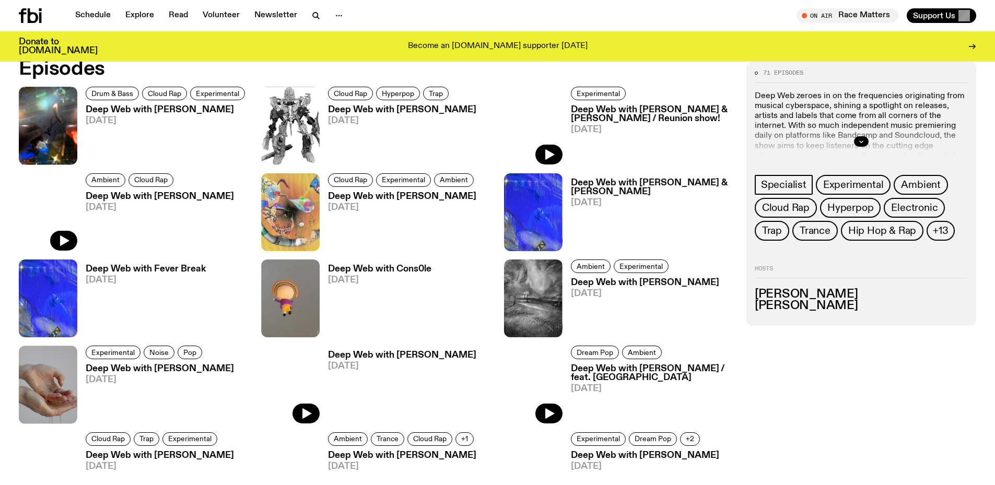
scroll to position [777, 0]
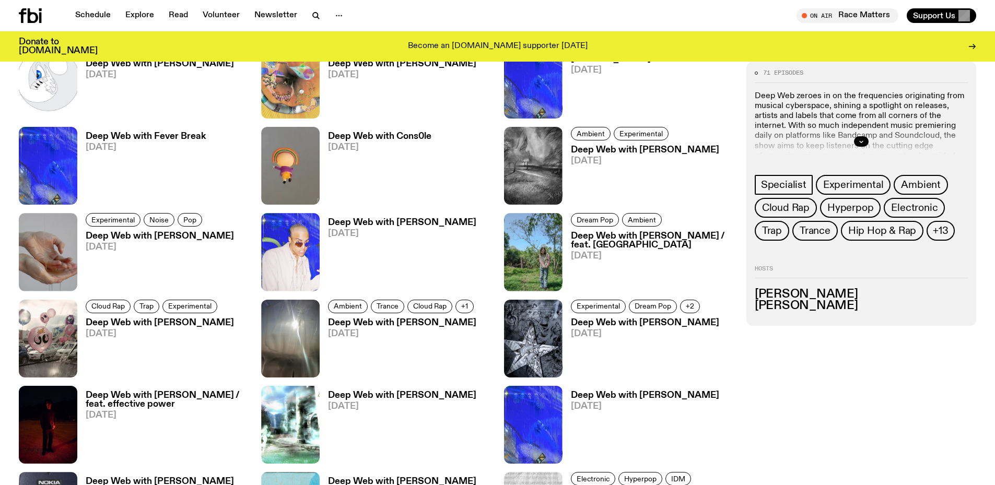
click at [398, 134] on h3 "Deep Web with Cons0le" at bounding box center [379, 136] width 103 height 9
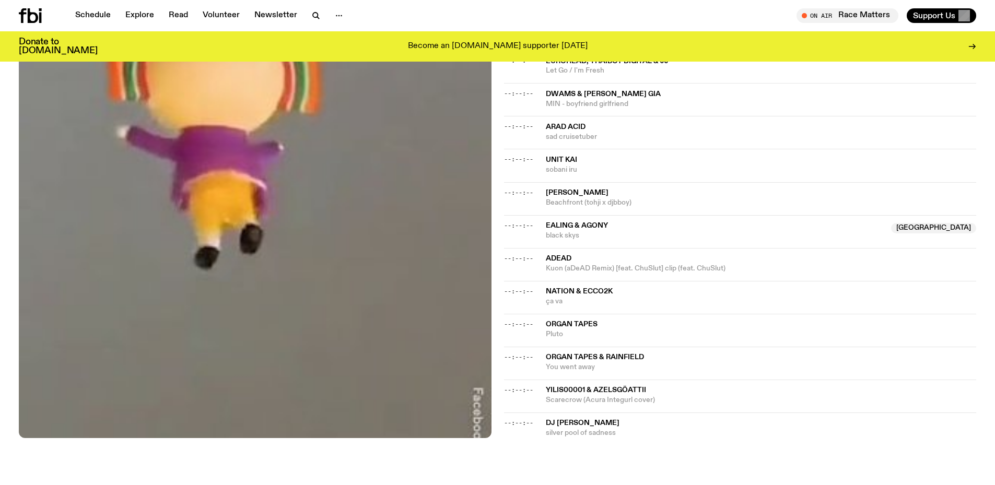
scroll to position [986, 0]
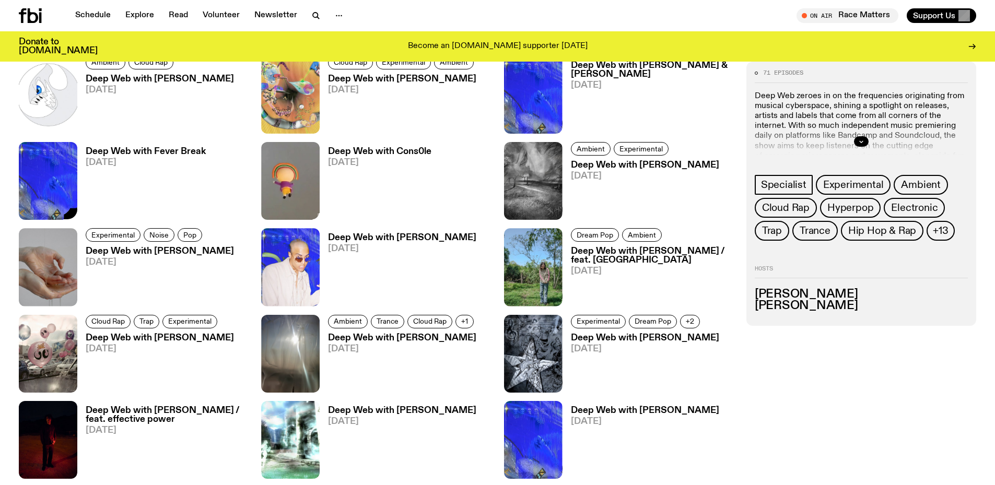
scroll to position [672, 0]
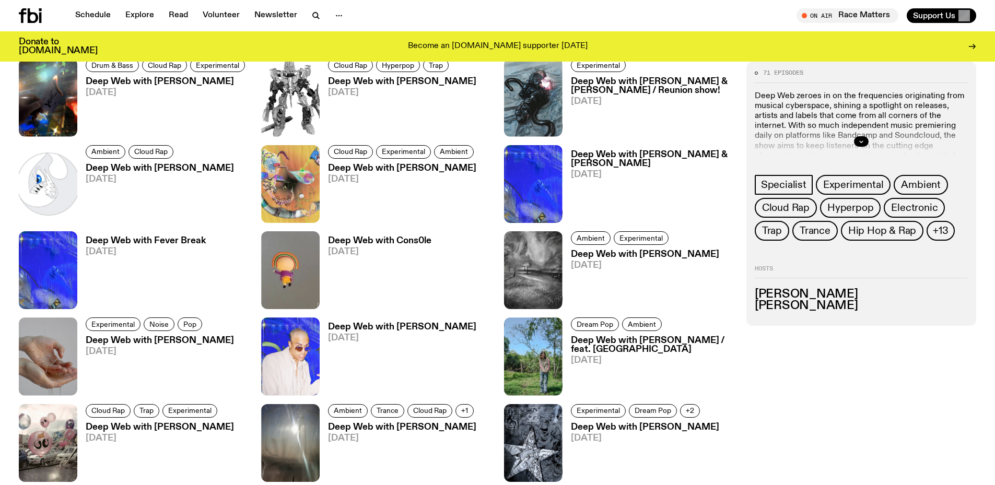
click at [163, 245] on h3 "Deep Web with Fever Break" at bounding box center [146, 241] width 120 height 9
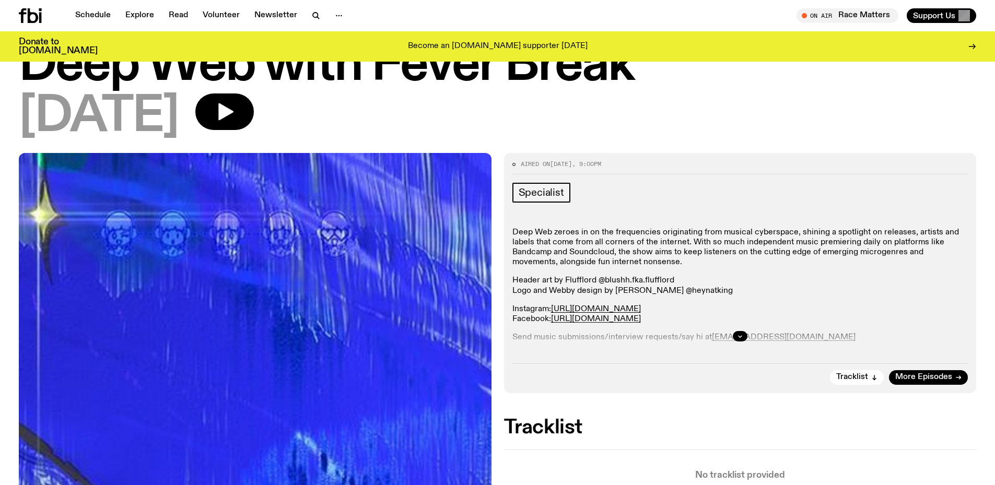
scroll to position [45, 0]
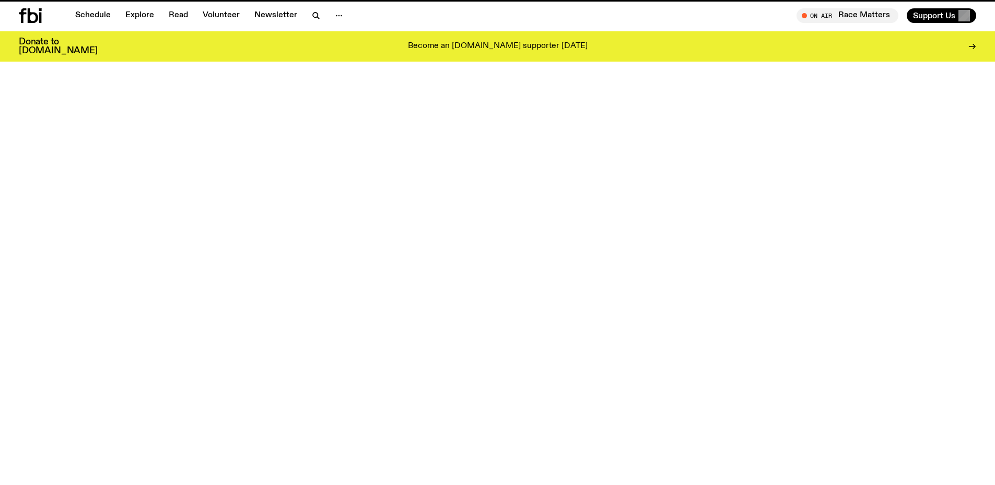
scroll to position [672, 0]
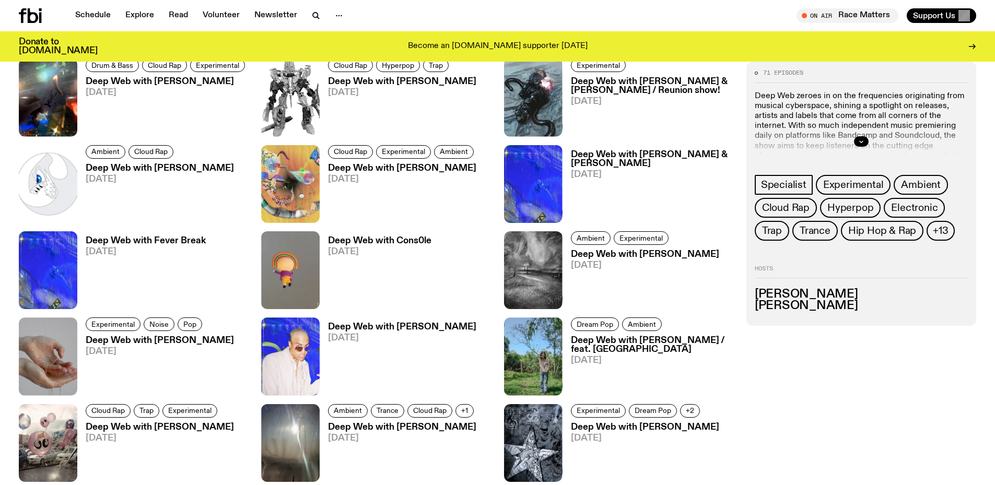
click at [630, 157] on h3 "Deep Web with Taklimakan & Jebbi" at bounding box center [652, 159] width 163 height 18
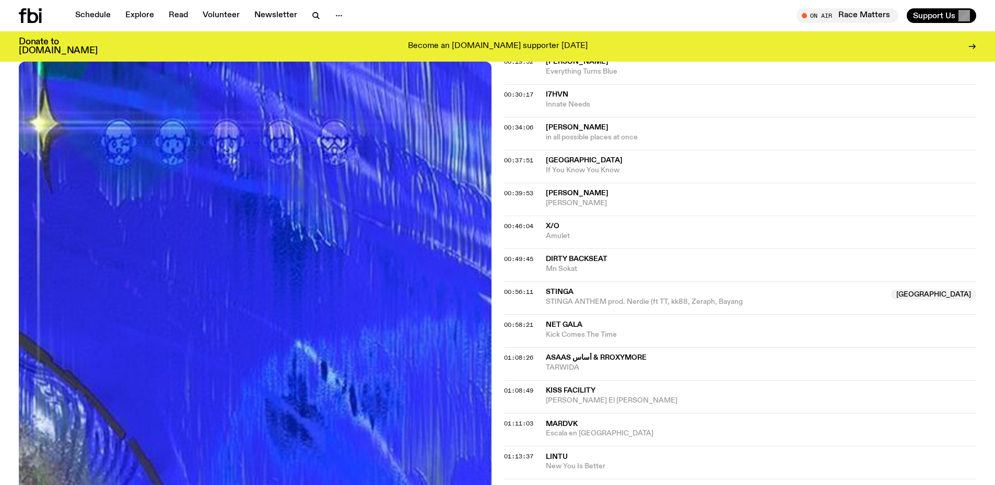
scroll to position [620, 0]
drag, startPoint x: 535, startPoint y: 165, endPoint x: 572, endPoint y: 189, distance: 43.8
click at [572, 189] on div "00:01:20 ZULI Plateau (Reprise) ft. Abdullah Miniawy 00:18:10 96 Back Rubber Kn…" at bounding box center [740, 378] width 473 height 907
click at [542, 247] on div "00:46:04 x/o Amulet" at bounding box center [740, 263] width 473 height 33
drag, startPoint x: 550, startPoint y: 179, endPoint x: 571, endPoint y: 187, distance: 22.5
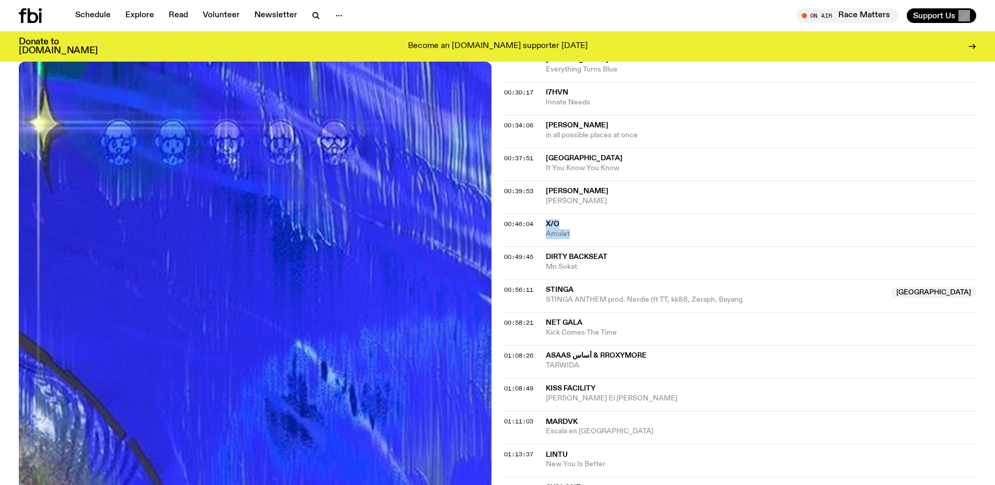
click at [571, 247] on div "00:46:04 x/o Amulet" at bounding box center [740, 263] width 473 height 33
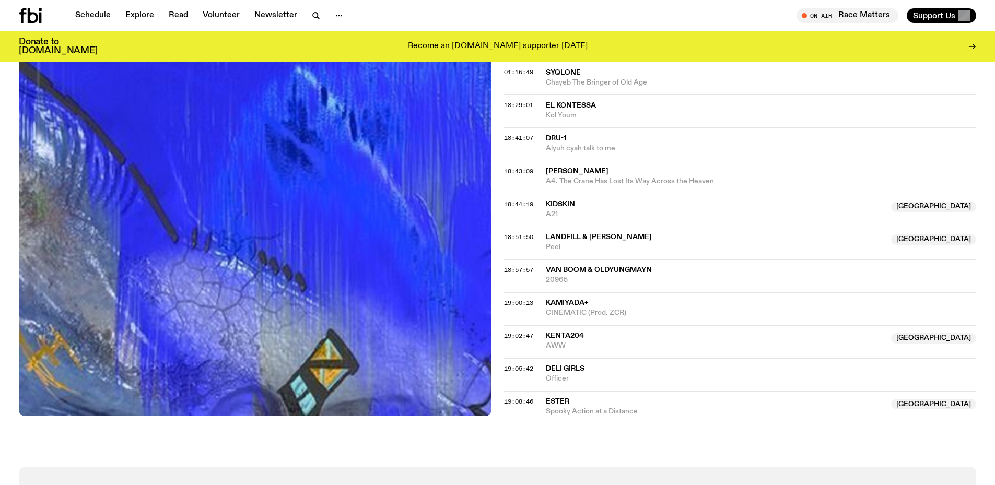
scroll to position [1038, 0]
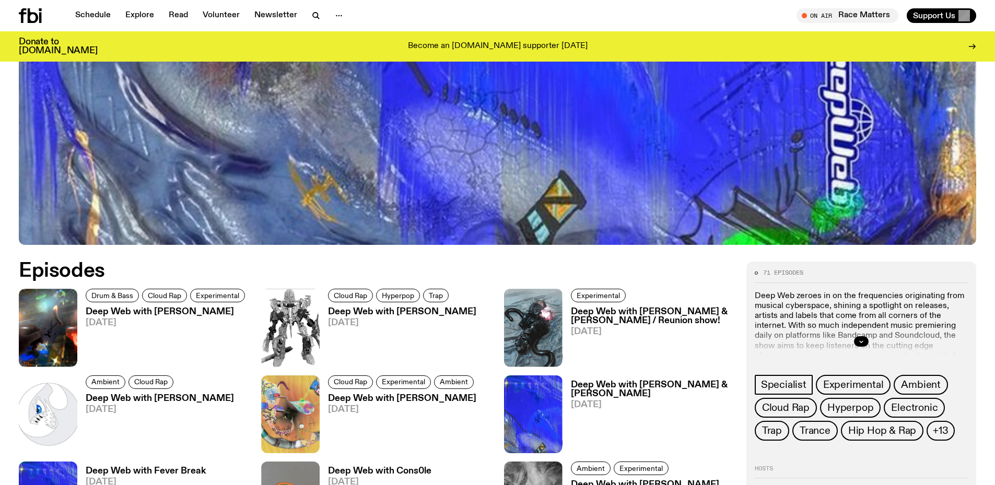
scroll to position [516, 0]
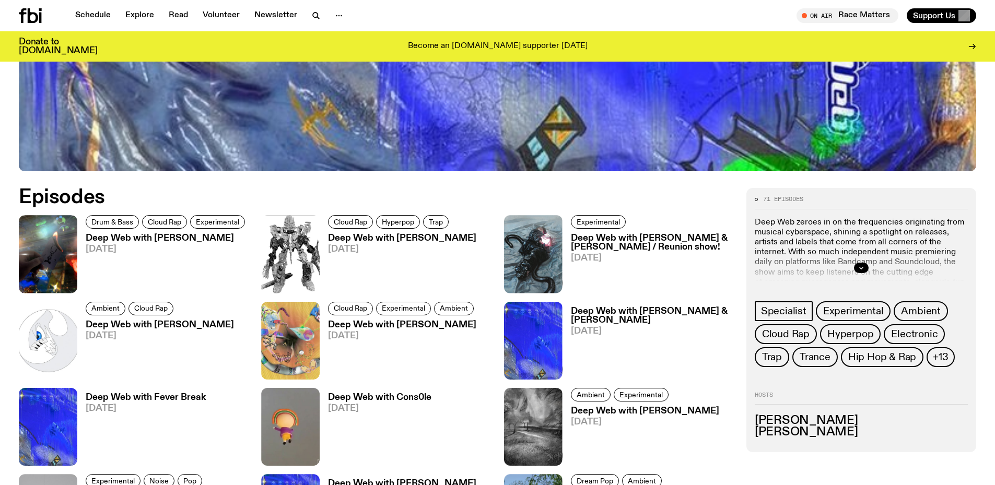
click at [164, 240] on h3 "Deep Web with [PERSON_NAME]" at bounding box center [167, 238] width 162 height 9
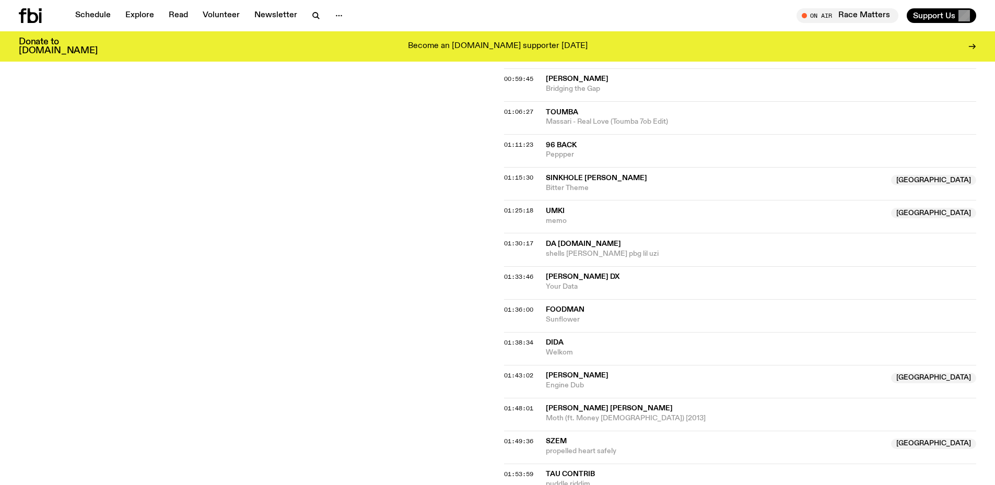
scroll to position [882, 0]
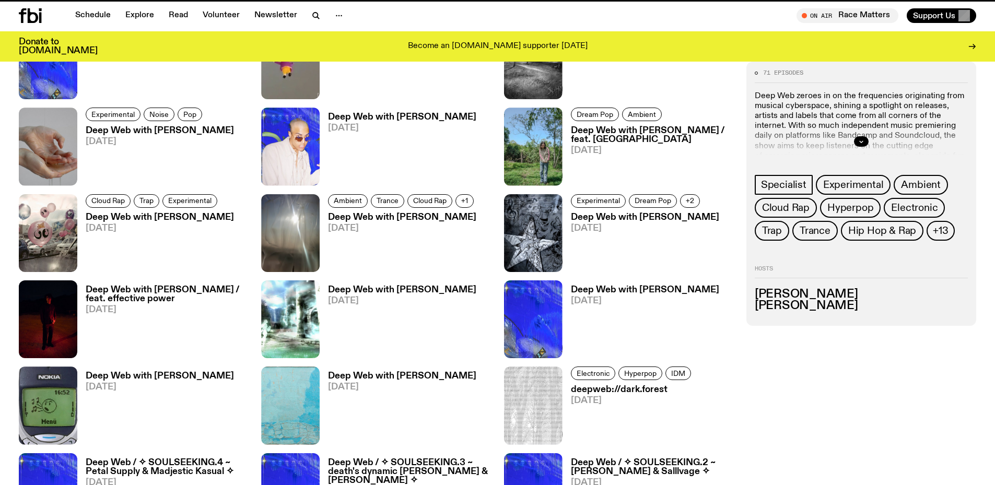
scroll to position [516, 0]
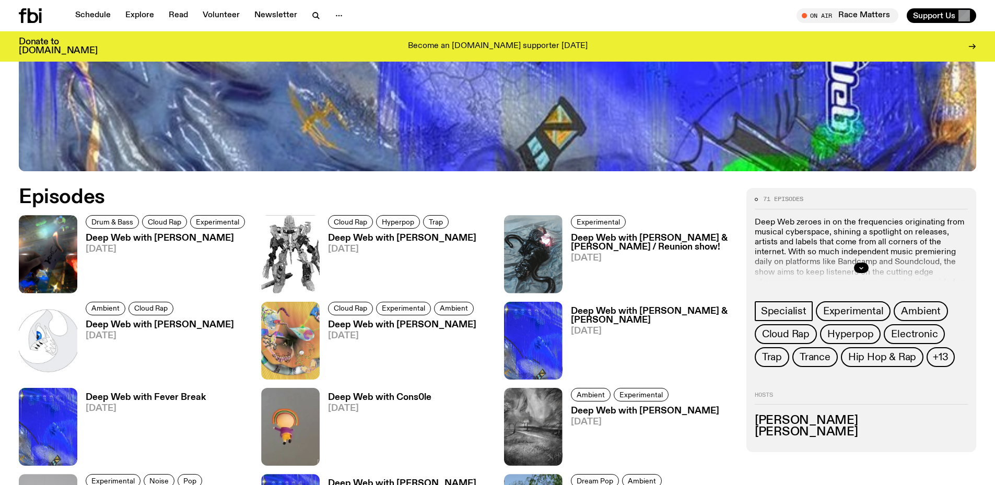
click at [415, 238] on h3 "Deep Web with Mateo Baskaran" at bounding box center [402, 238] width 148 height 9
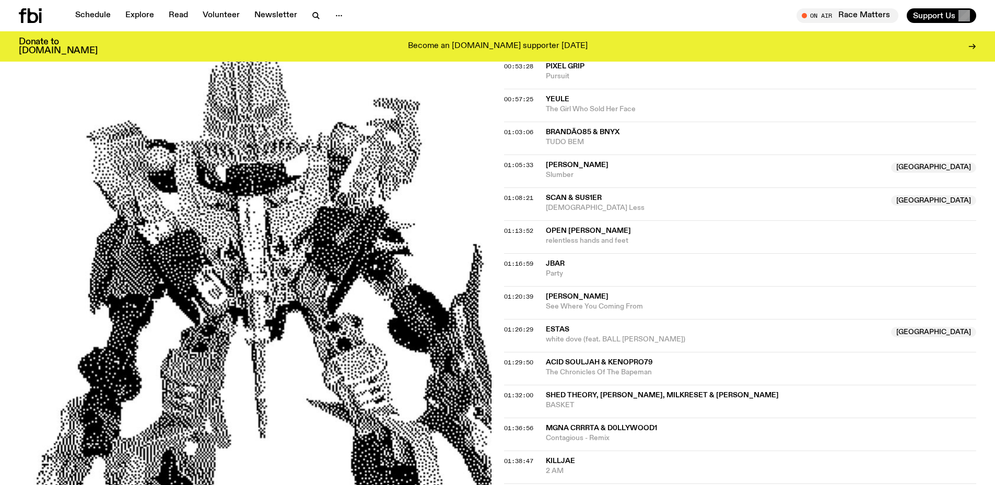
scroll to position [445, 0]
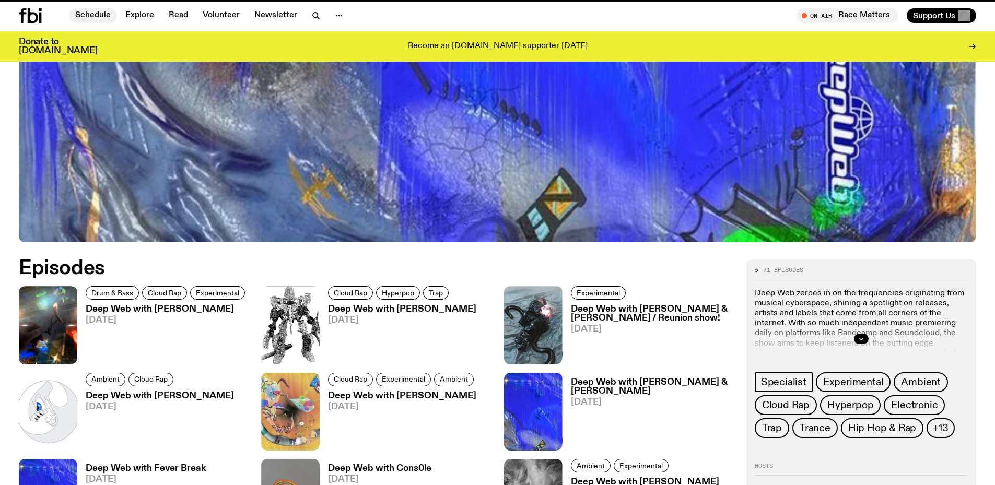
scroll to position [516, 0]
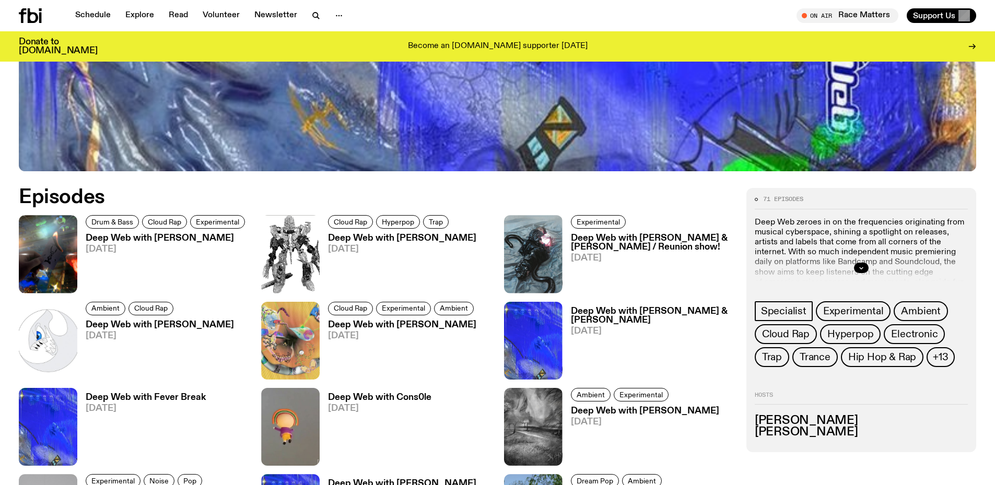
click at [605, 245] on h3 "Deep Web with Krishtie Mofazzal & Chuyi Wang / Reunion show!" at bounding box center [652, 243] width 163 height 18
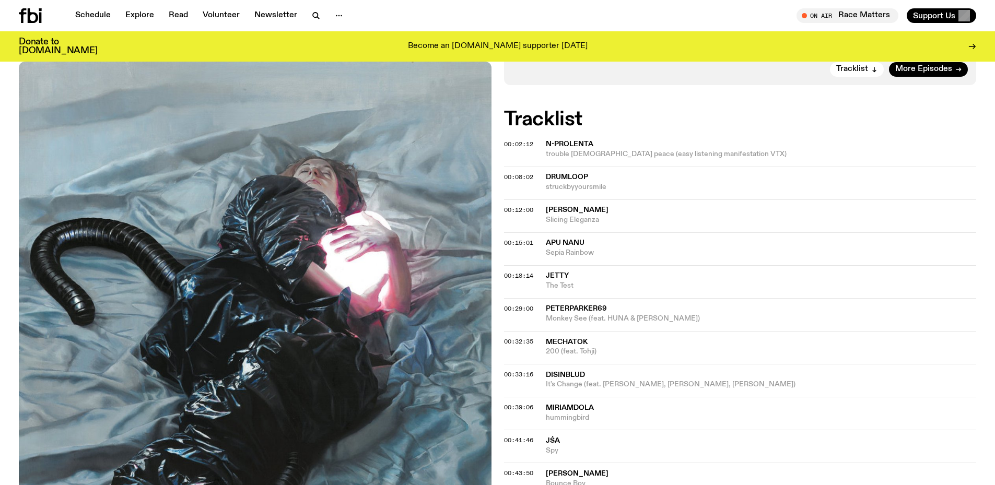
scroll to position [307, 0]
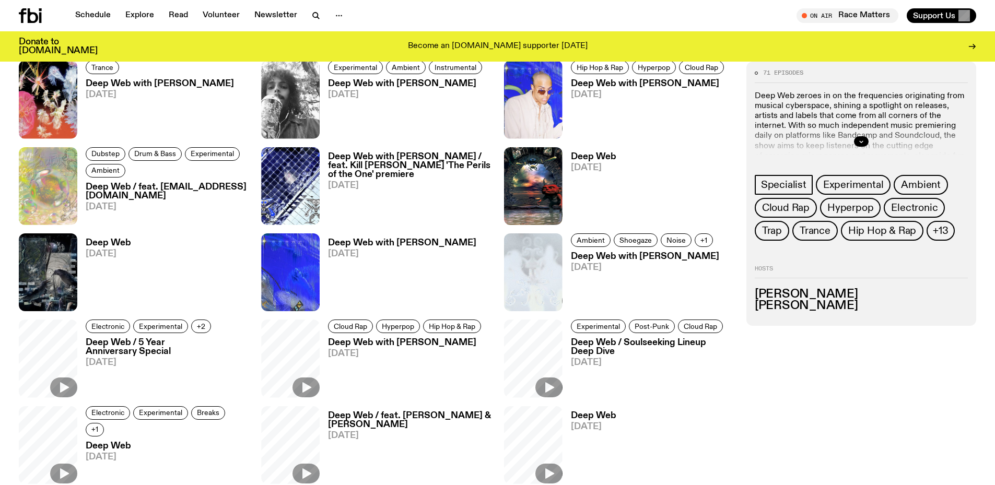
scroll to position [1247, 0]
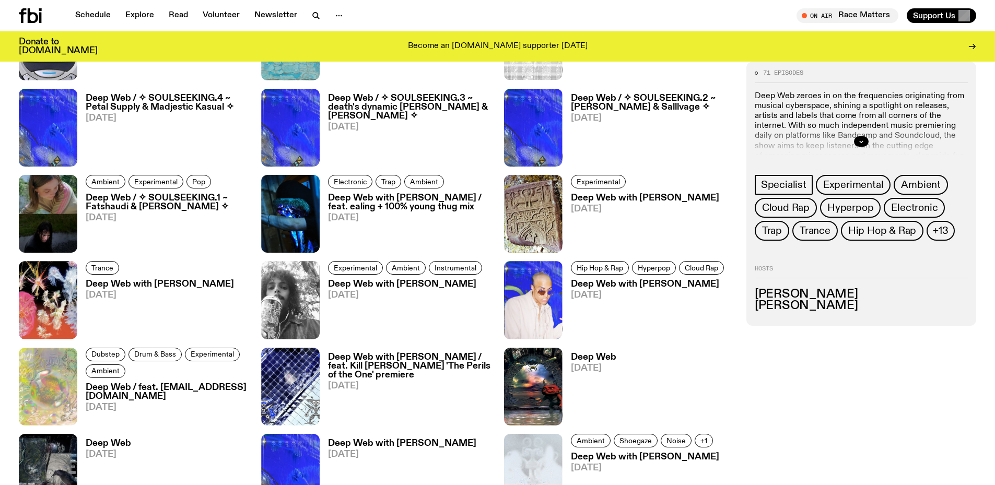
click at [160, 106] on h3 "Deep Web / ✧ SOULSEEKING.4 ~ Petal Supply & Madjestic Kasual ✧" at bounding box center [167, 103] width 163 height 18
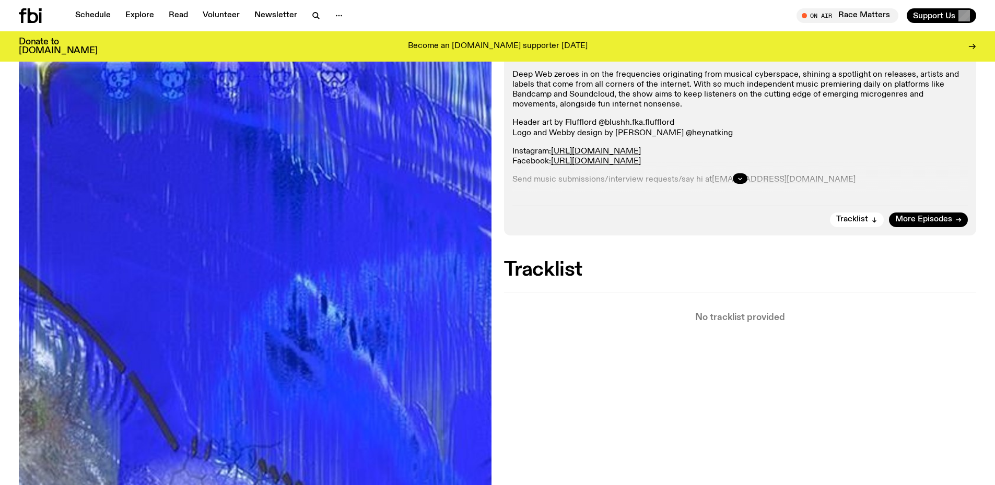
scroll to position [462, 0]
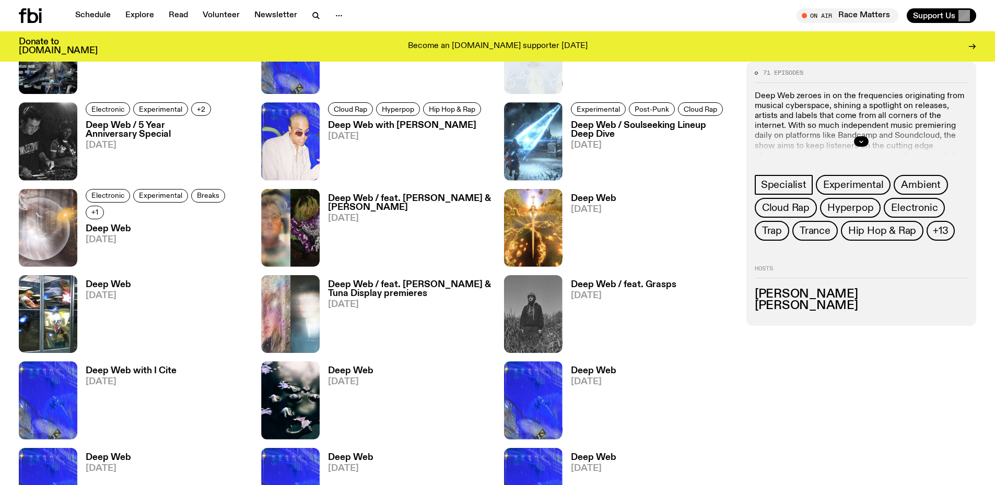
scroll to position [1822, 0]
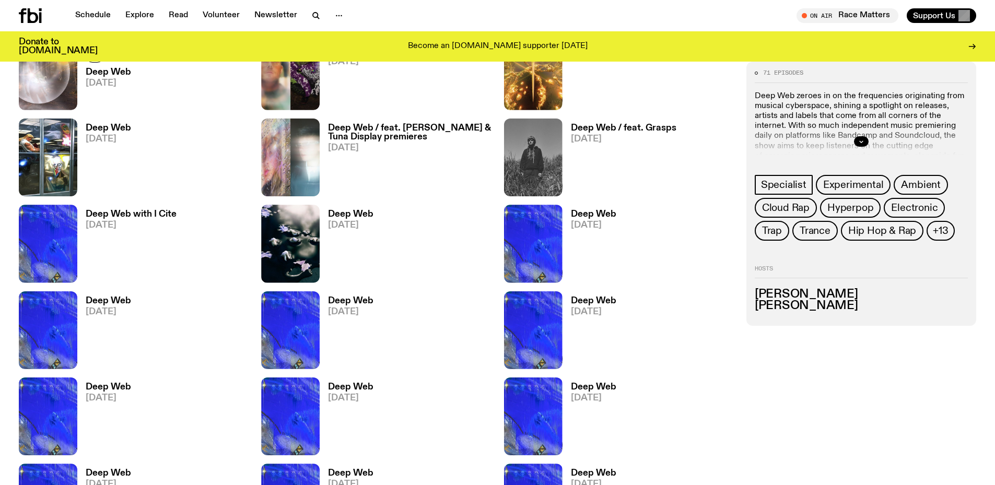
click at [148, 211] on h3 "Deep Web with I Cite" at bounding box center [131, 214] width 91 height 9
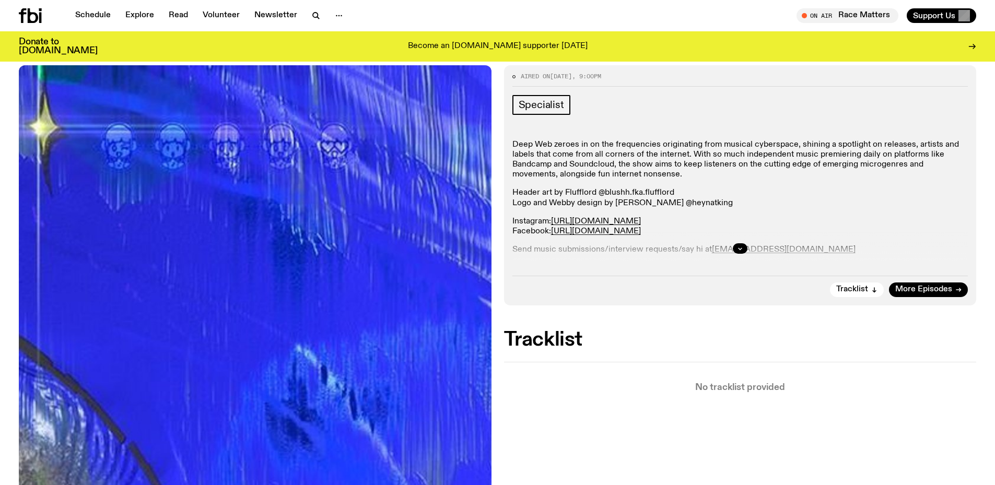
scroll to position [152, 0]
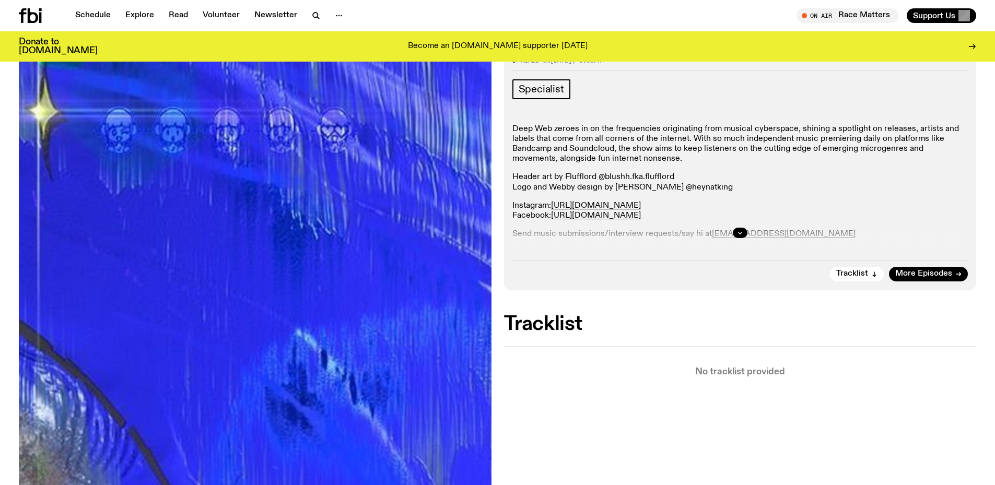
click at [725, 272] on div "Tracklist More Episodes" at bounding box center [741, 270] width 456 height 21
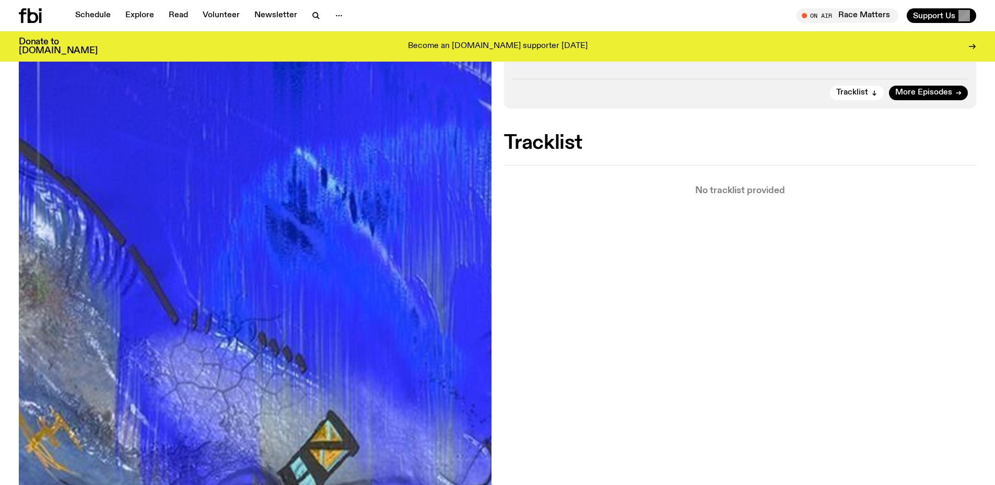
scroll to position [413, 0]
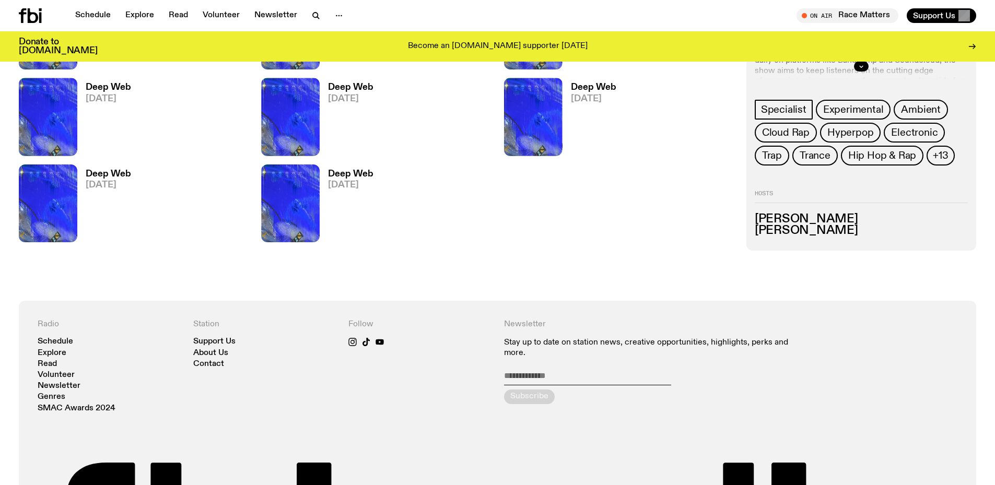
scroll to position [2397, 0]
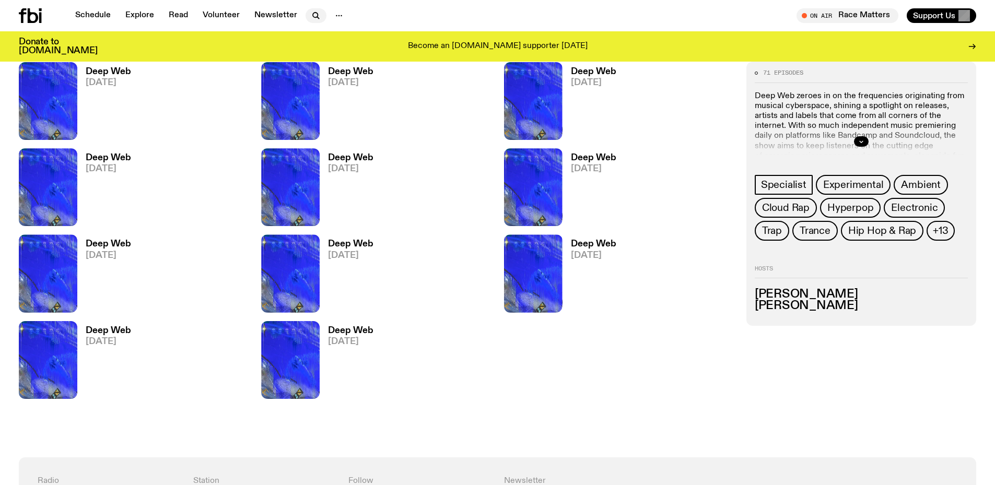
click at [313, 13] on icon "button" at bounding box center [315, 15] width 5 height 5
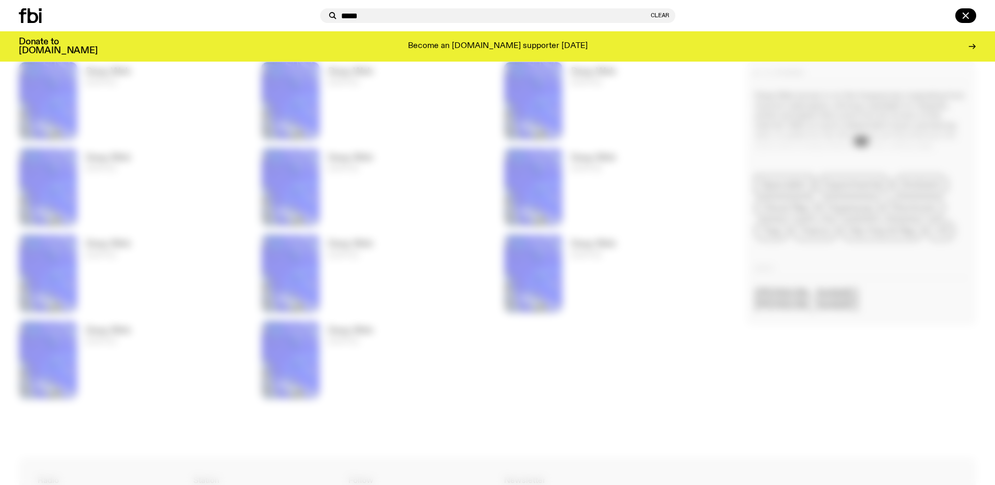
type input "*****"
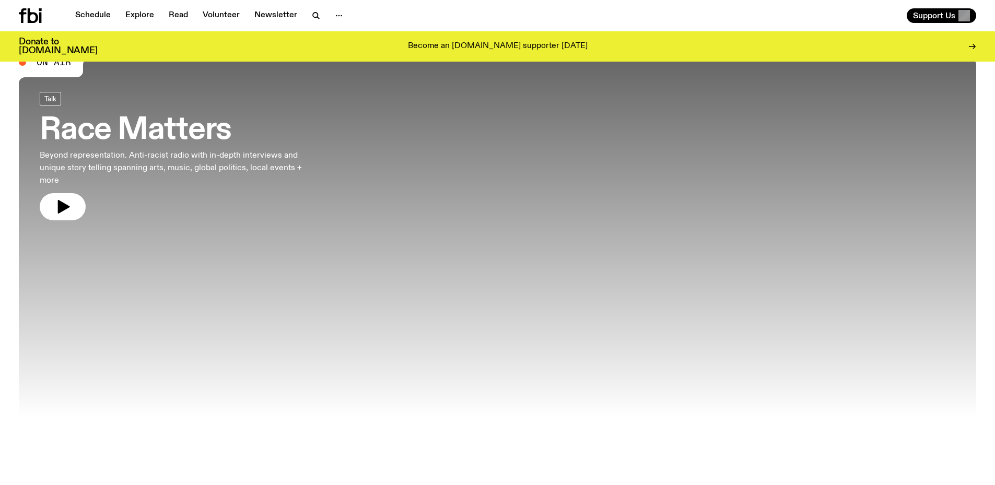
scroll to position [52, 0]
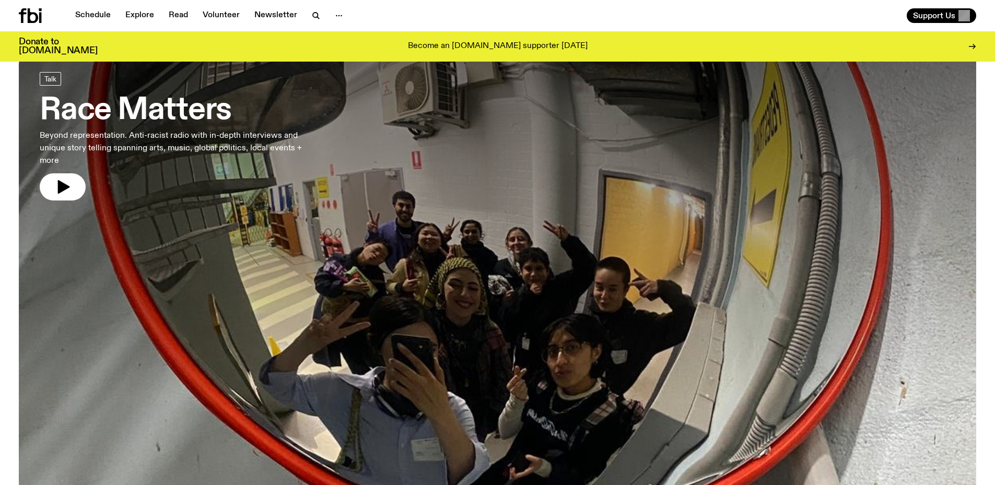
click at [576, 296] on div at bounding box center [498, 218] width 958 height 359
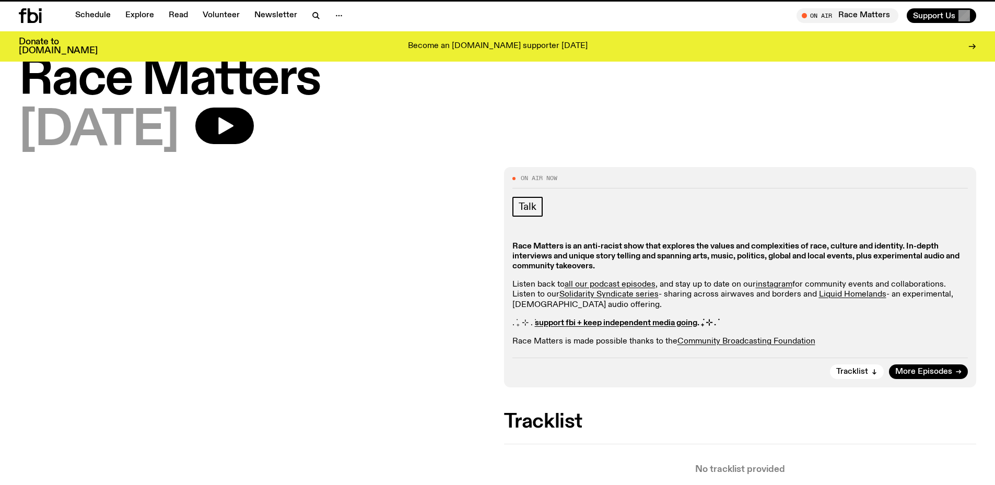
scroll to position [209, 0]
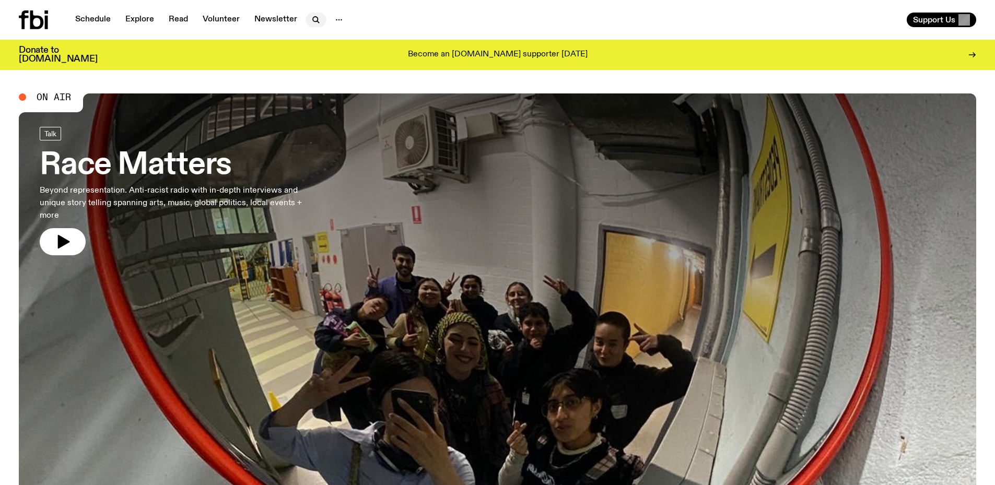
click at [314, 16] on icon "button" at bounding box center [316, 20] width 13 height 13
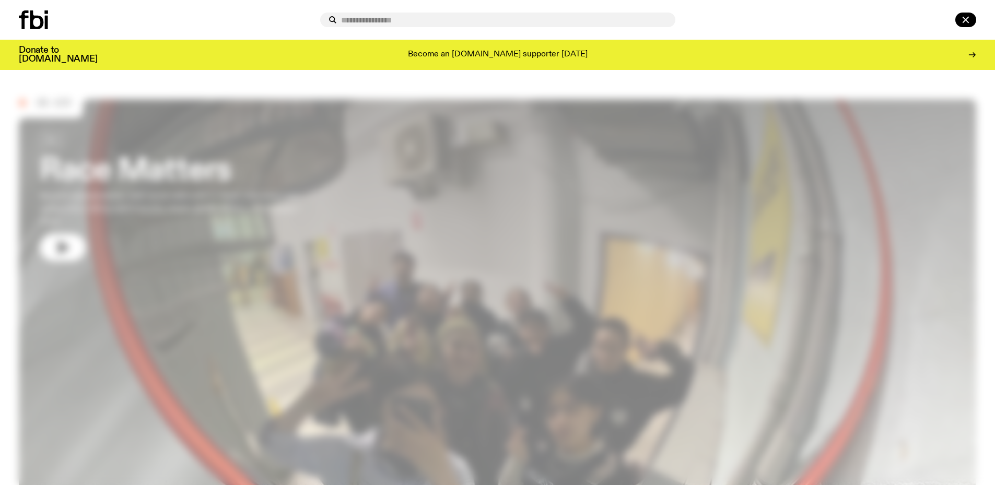
click at [384, 28] on div at bounding box center [497, 20] width 995 height 40
click at [386, 25] on div at bounding box center [497, 20] width 355 height 15
click at [386, 21] on input "text" at bounding box center [504, 20] width 326 height 9
type input "*****"
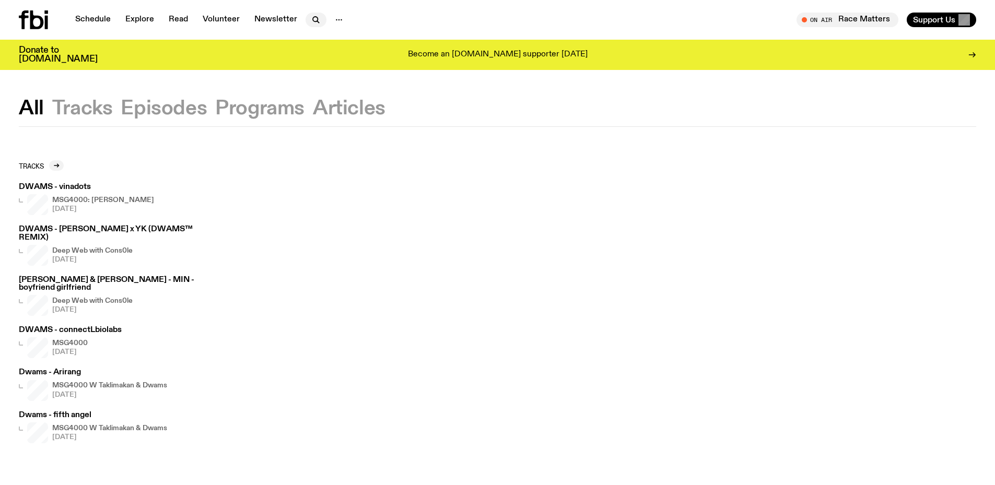
click at [316, 18] on icon "button" at bounding box center [316, 20] width 13 height 13
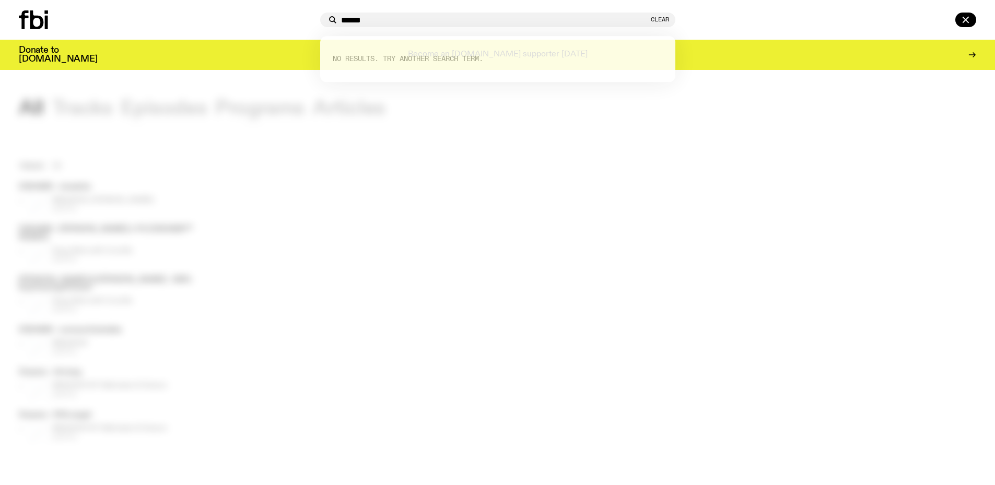
type input "******"
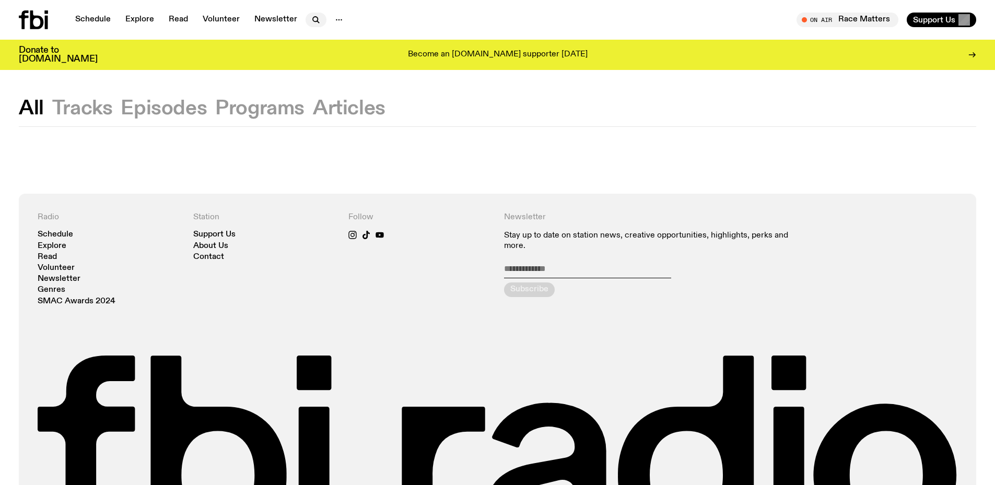
click at [313, 14] on icon "button" at bounding box center [316, 20] width 13 height 13
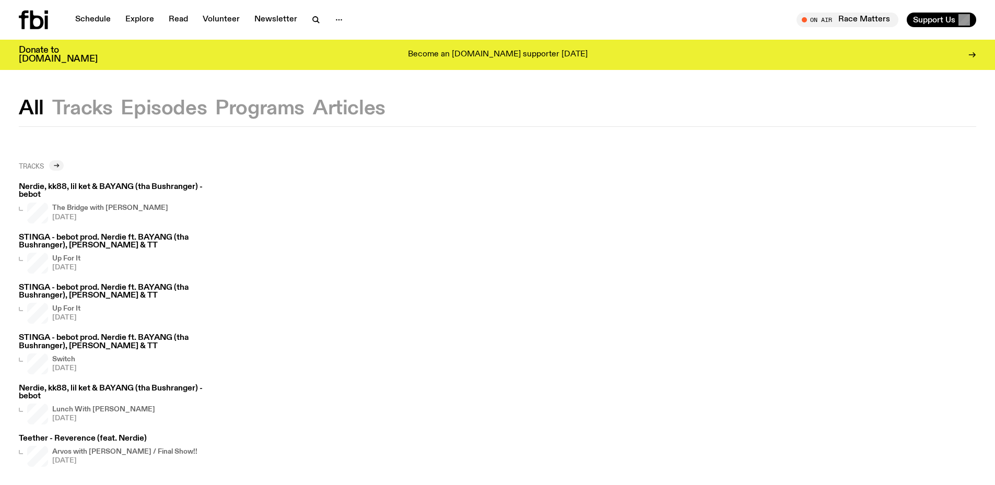
click at [56, 165] on icon at bounding box center [56, 165] width 6 height 6
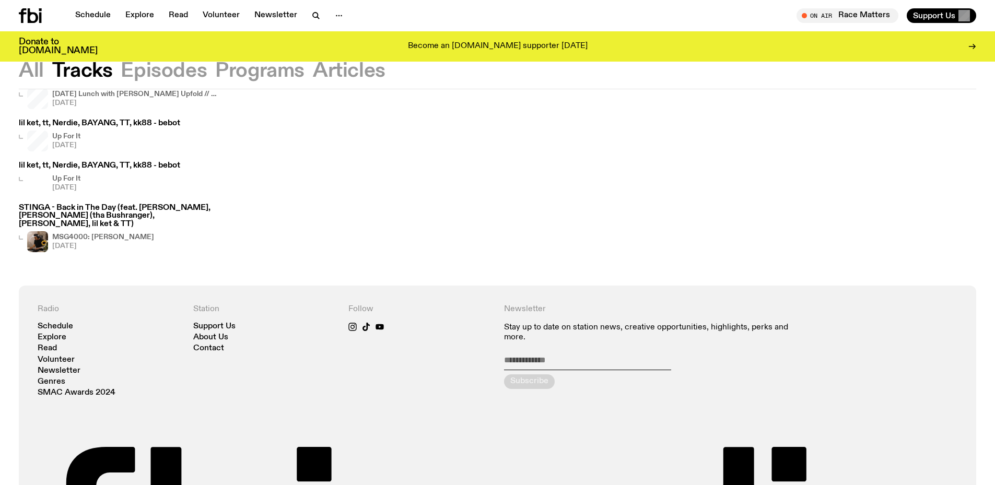
scroll to position [202, 0]
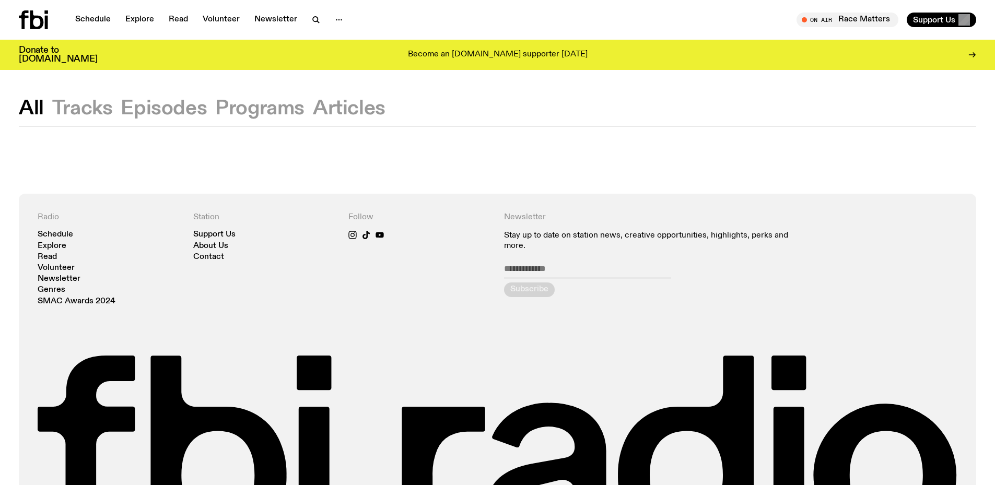
click at [121, 104] on button "Tracks" at bounding box center [164, 108] width 86 height 19
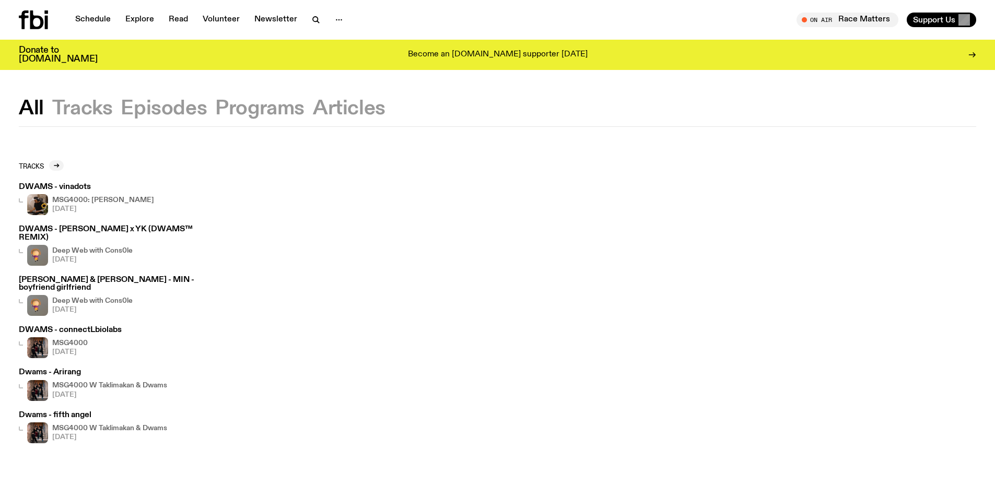
click at [121, 115] on button "Tracks" at bounding box center [164, 108] width 86 height 19
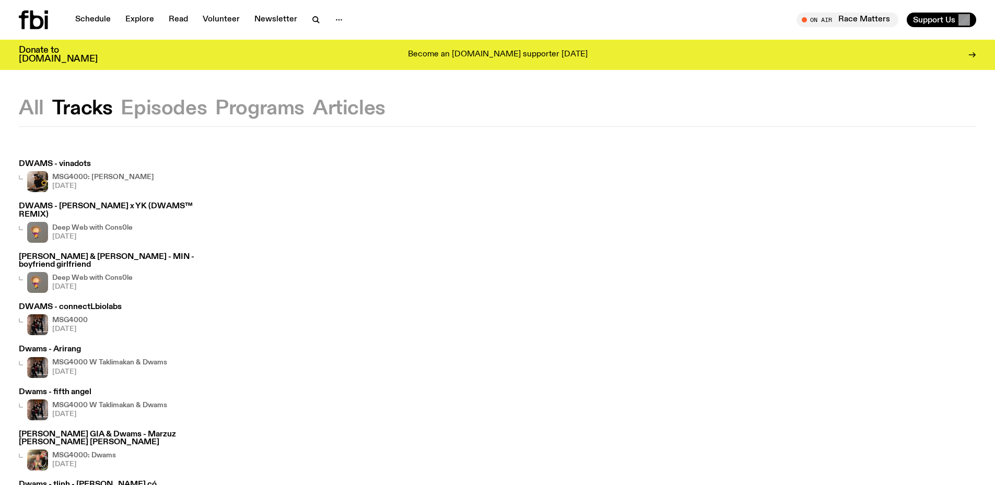
click at [215, 114] on button "Episodes" at bounding box center [259, 108] width 89 height 19
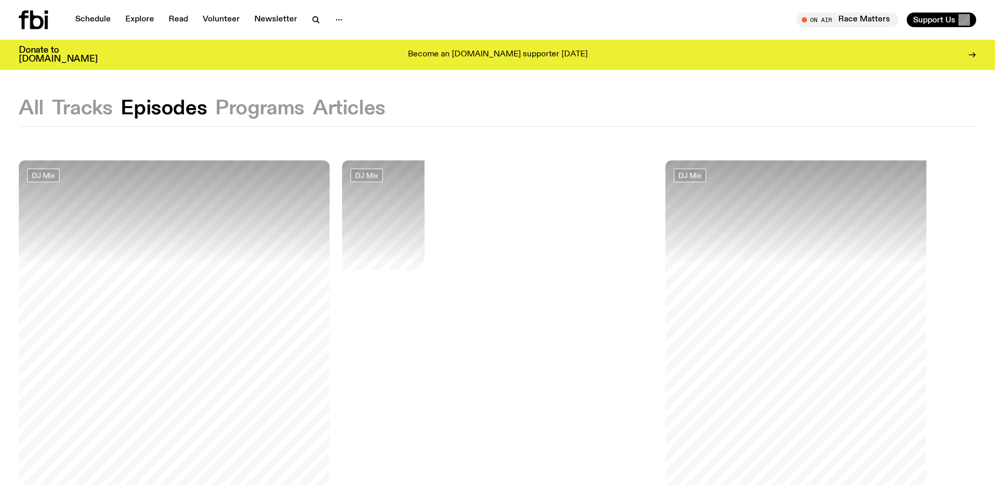
click at [313, 114] on button "Programs" at bounding box center [349, 108] width 73 height 19
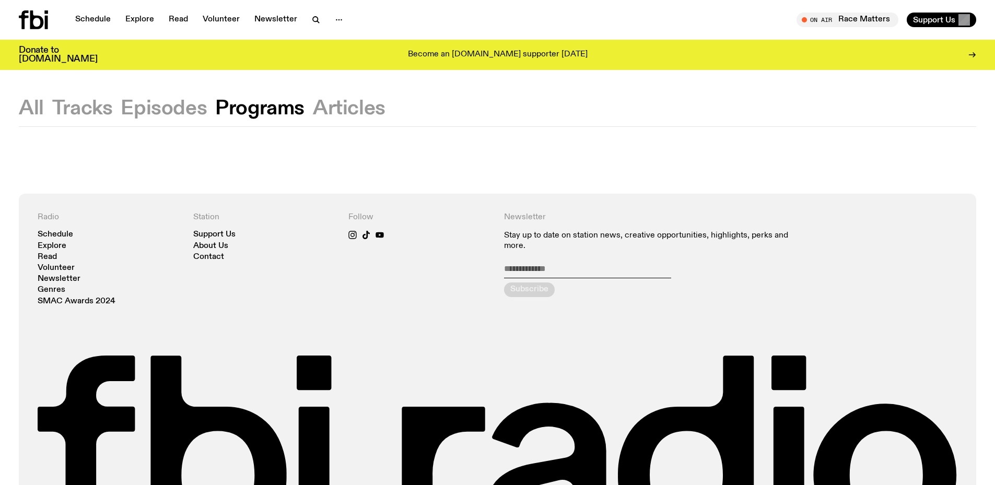
click at [168, 113] on button "Episodes" at bounding box center [164, 108] width 86 height 19
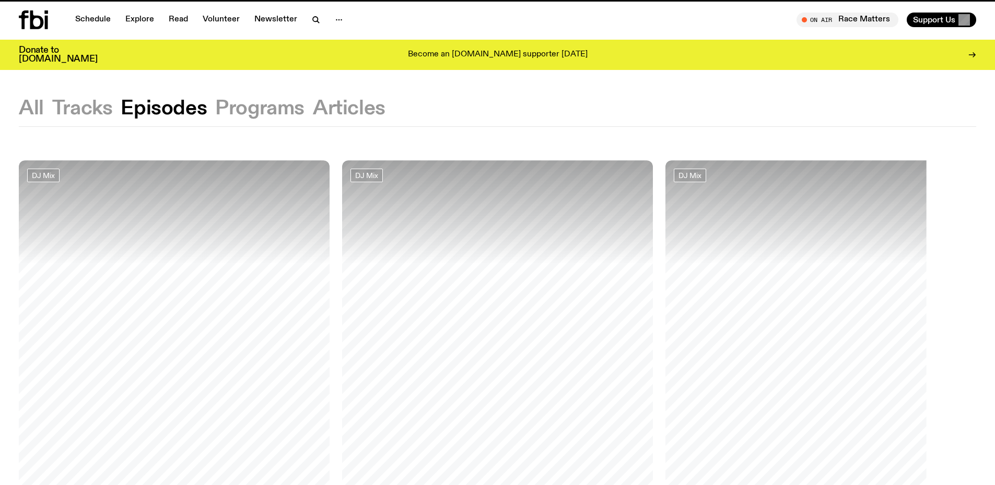
click at [321, 108] on button "Articles" at bounding box center [349, 108] width 73 height 19
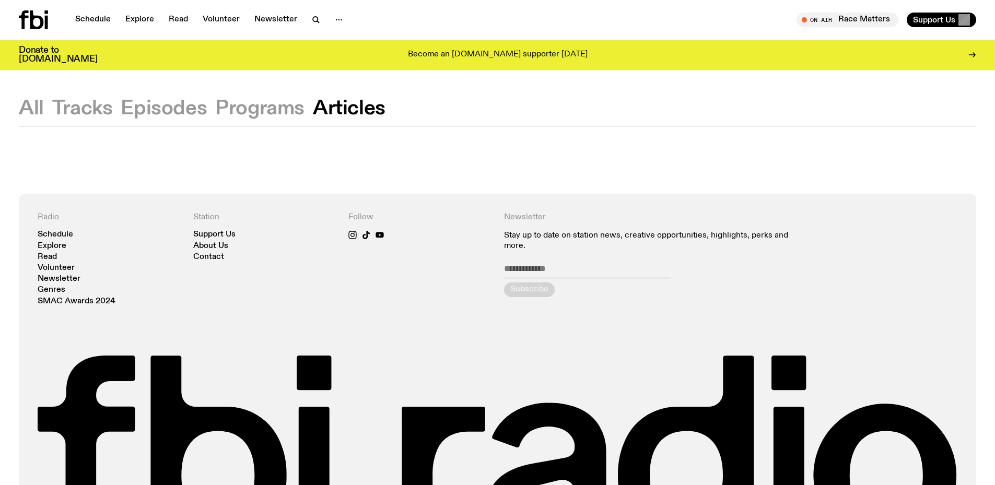
click at [279, 112] on button "Programs" at bounding box center [259, 108] width 89 height 19
click at [157, 109] on button "Episodes" at bounding box center [164, 108] width 86 height 19
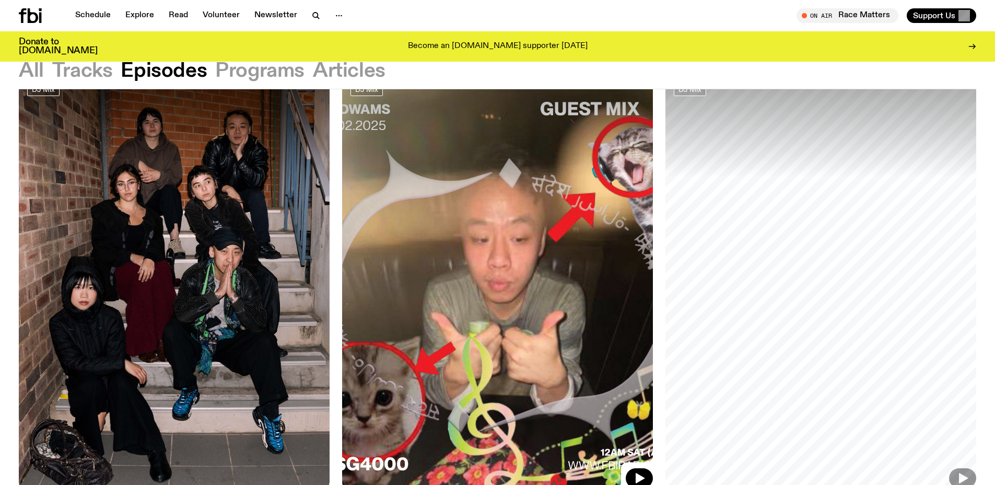
scroll to position [97, 0]
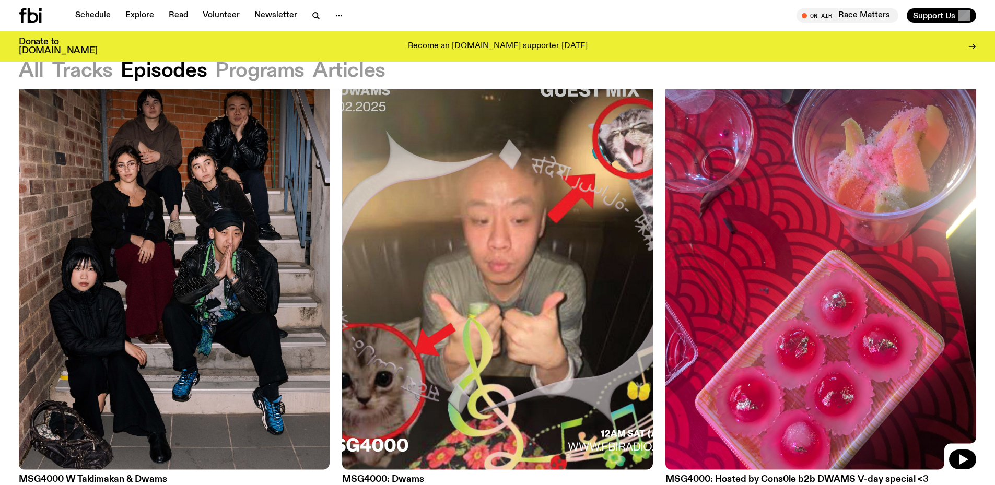
click at [778, 221] on img at bounding box center [821, 262] width 311 height 414
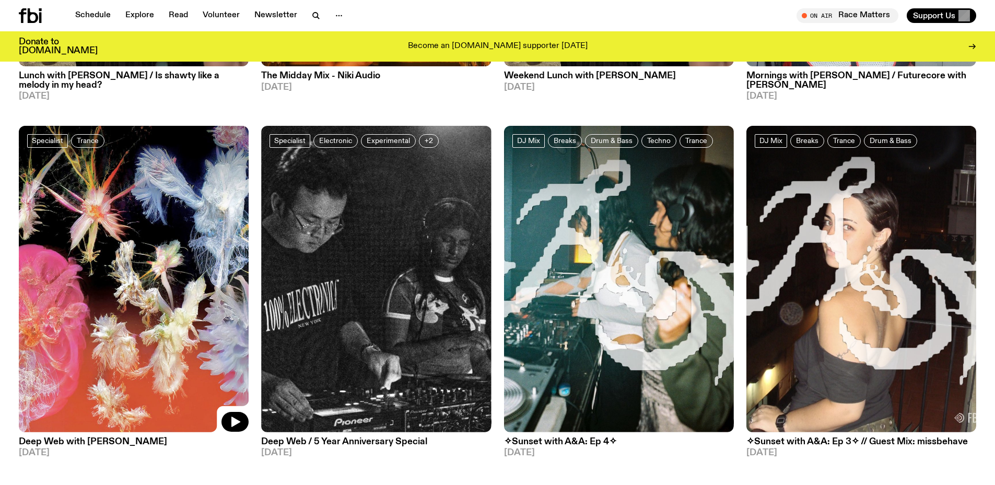
scroll to position [776, 0]
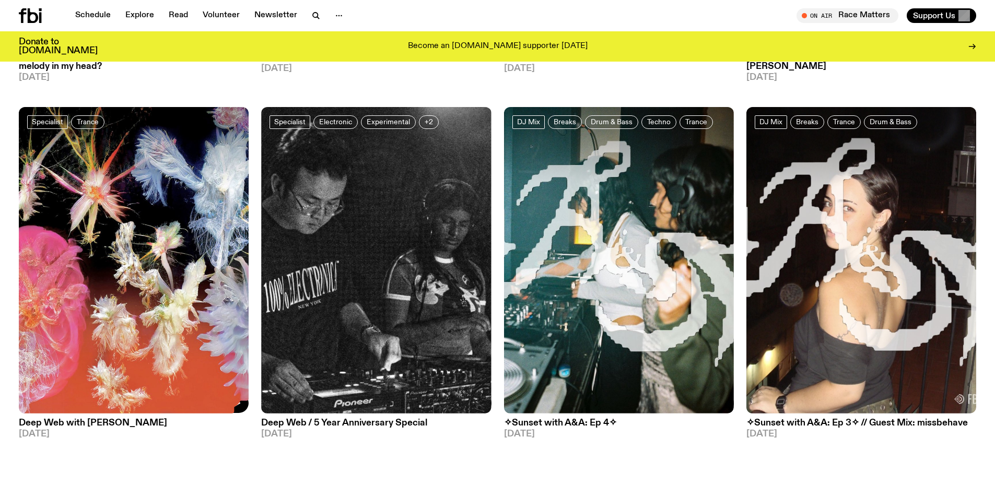
click at [82, 419] on h3 "Deep Web with Chuyi Wang" at bounding box center [134, 423] width 230 height 9
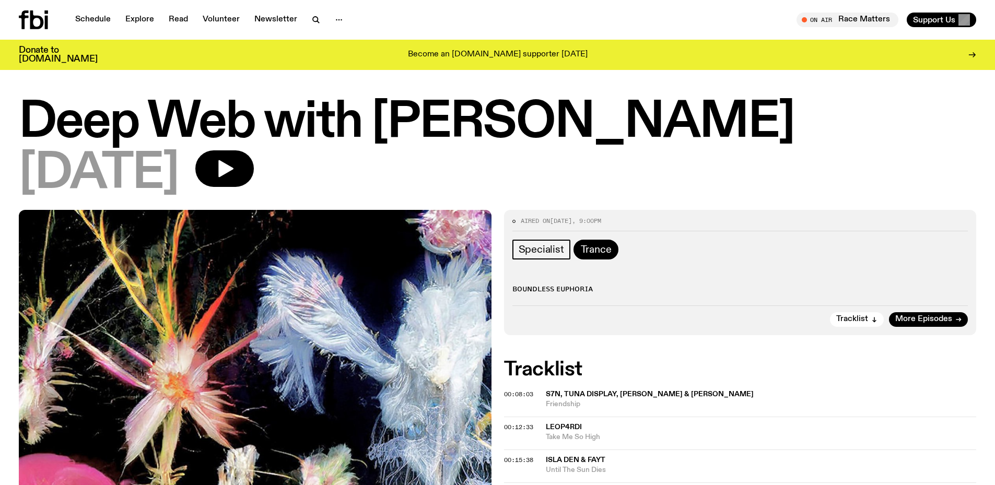
click at [602, 250] on span "Trance" at bounding box center [596, 249] width 31 height 11
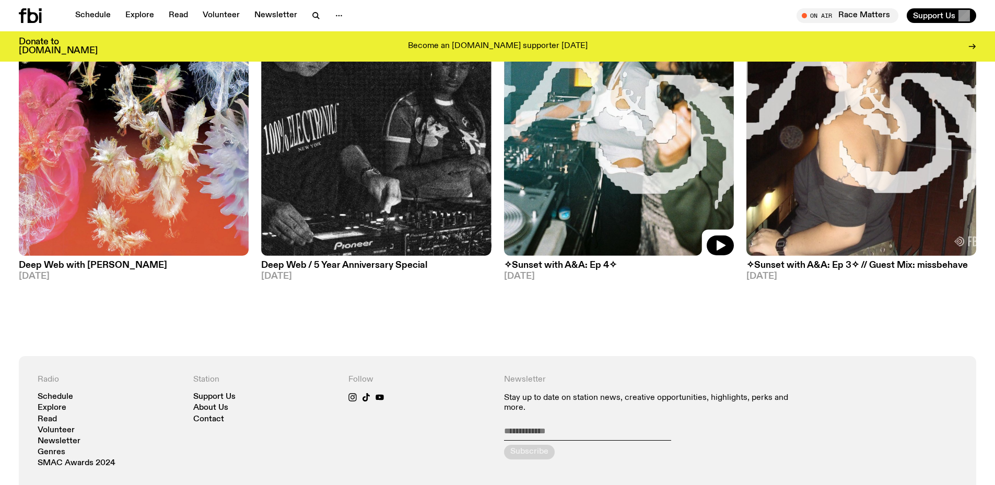
scroll to position [777, 0]
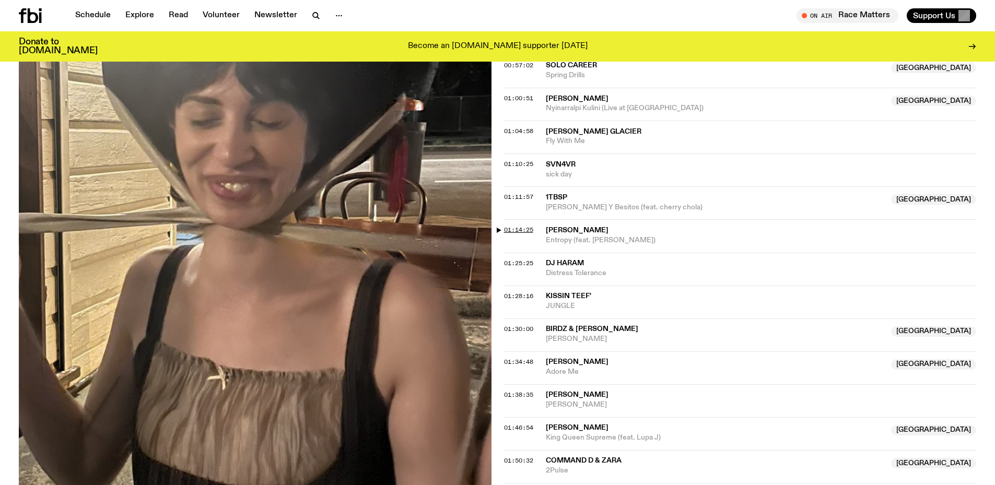
scroll to position [829, 0]
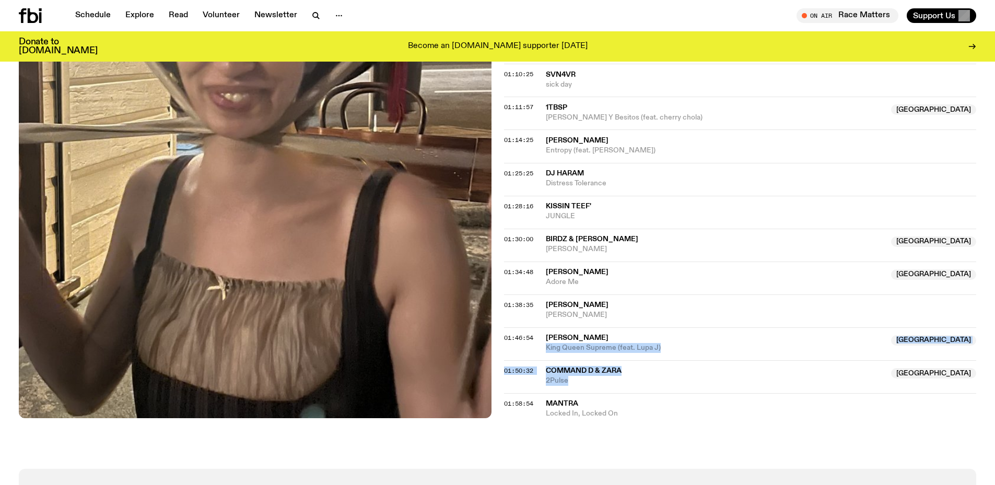
drag, startPoint x: 542, startPoint y: 303, endPoint x: 599, endPoint y: 328, distance: 62.4
click at [599, 328] on div "00:10:00 Kristelle & Anieszka NSW No Lies NSW 00:15:57 Dianna Lopez Meadow Spir…" at bounding box center [740, 48] width 473 height 742
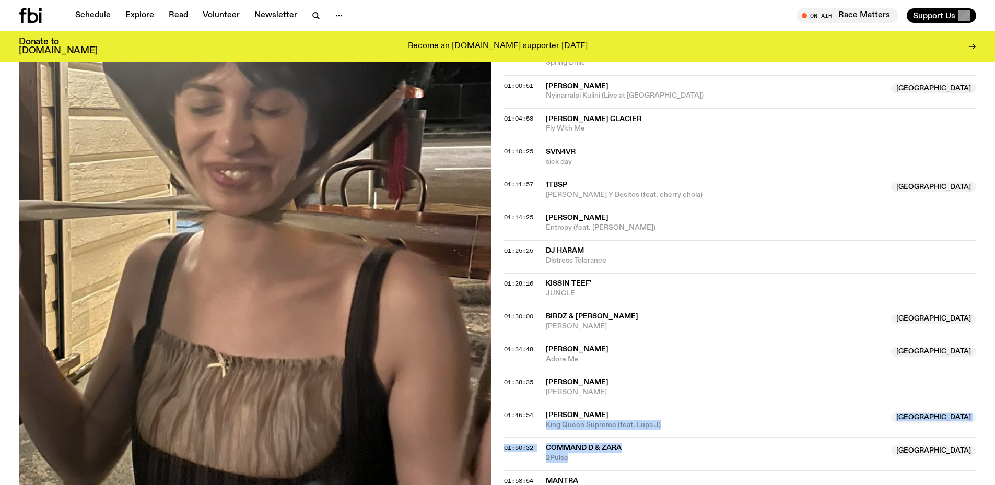
scroll to position [672, 0]
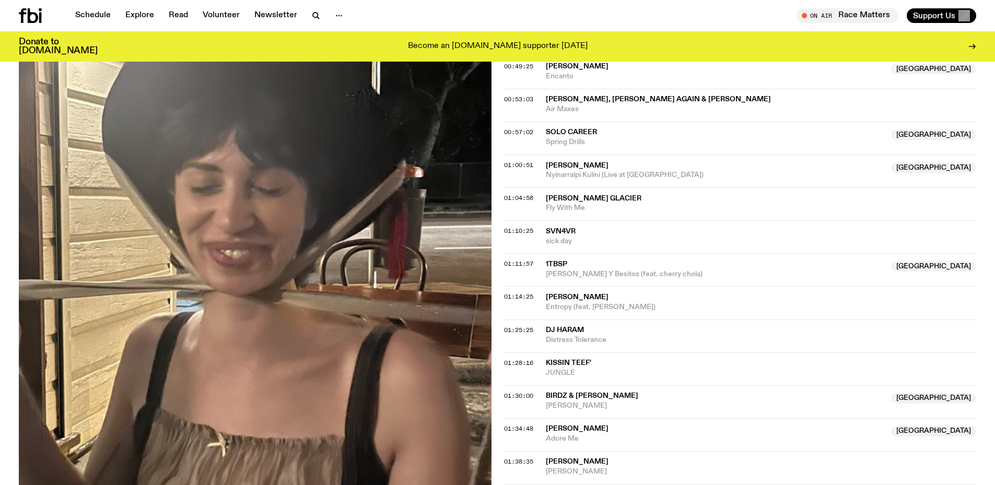
click at [501, 216] on div "Aired on 21.07.25 , 1:00pm On Rotation Trance Tune in to Monday Lunch with Bato…" at bounding box center [497, 101] width 995 height 1050
drag, startPoint x: 543, startPoint y: 270, endPoint x: 610, endPoint y: 283, distance: 68.0
click at [610, 320] on div "01:25:25 DJ Haram Distress Tolerance" at bounding box center [740, 336] width 473 height 33
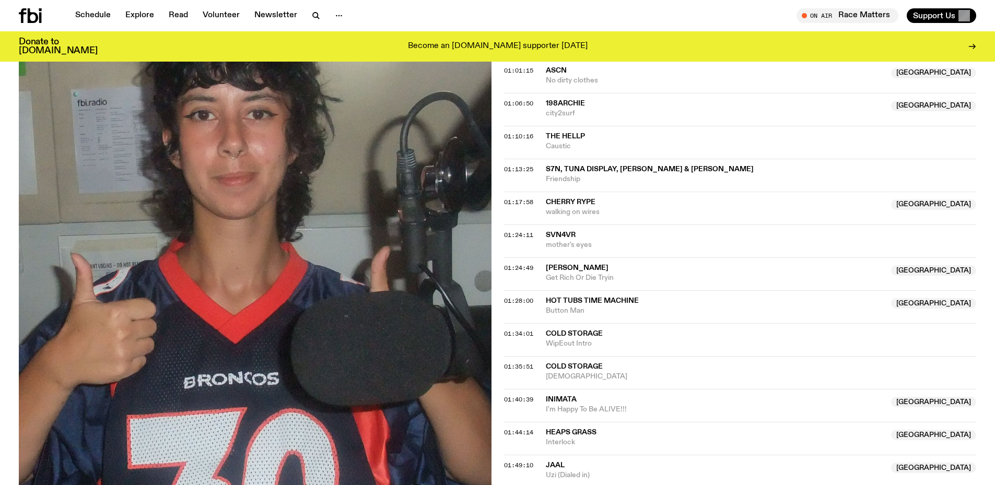
scroll to position [779, 0]
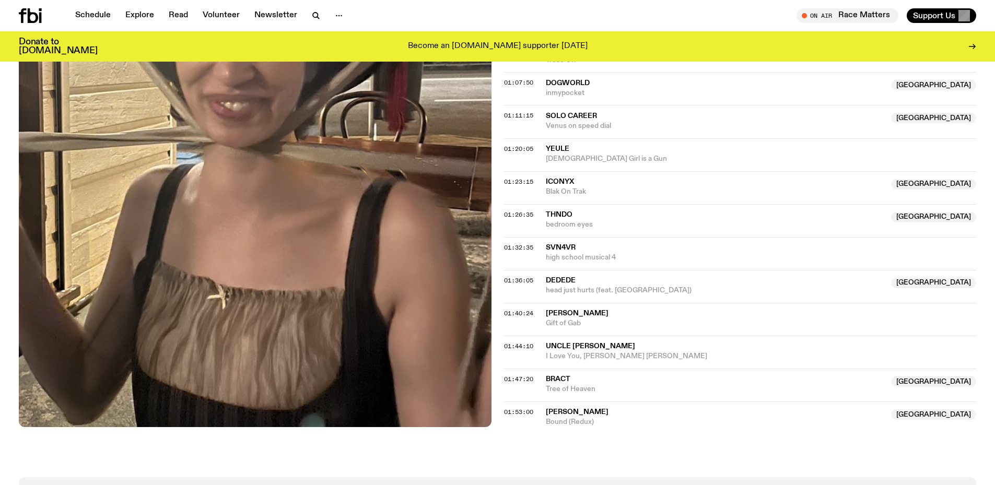
scroll to position [934, 0]
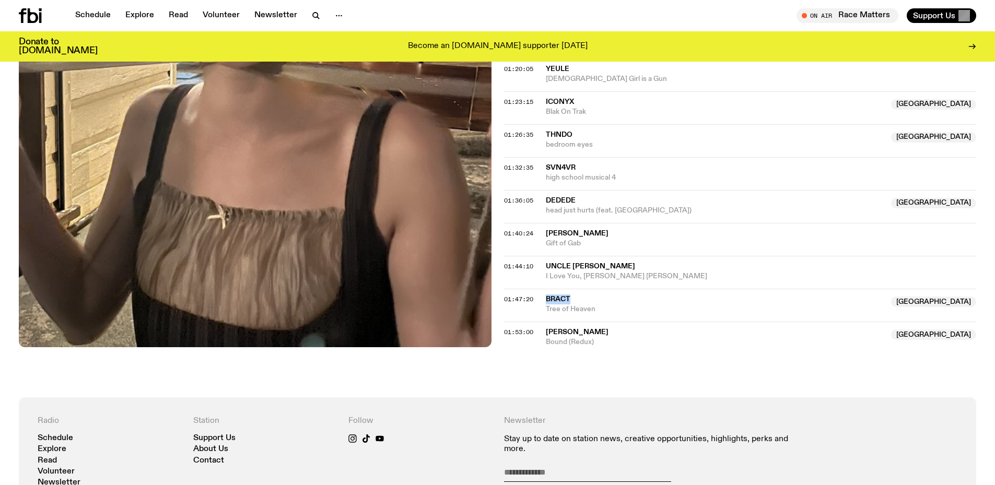
drag, startPoint x: 543, startPoint y: 289, endPoint x: 574, endPoint y: 288, distance: 31.4
click at [574, 289] on div "01:47:20 BRACT NSW Tree of Heaven [GEOGRAPHIC_DATA]" at bounding box center [740, 305] width 473 height 33
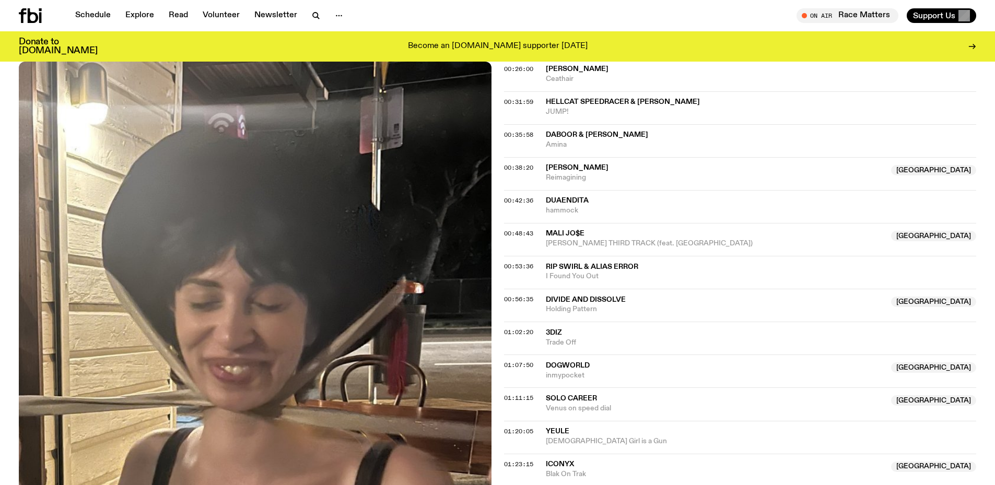
scroll to position [620, 0]
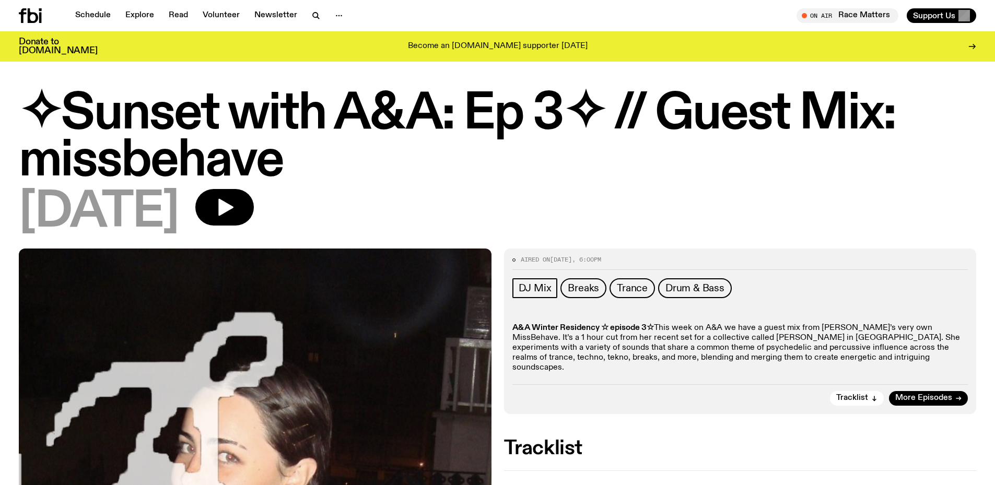
scroll to position [568, 0]
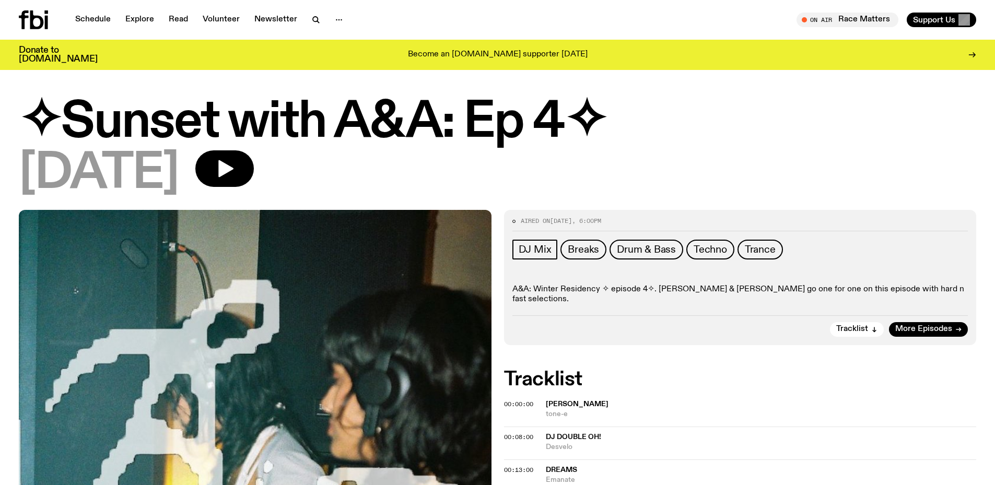
click at [41, 21] on icon at bounding box center [37, 19] width 14 height 19
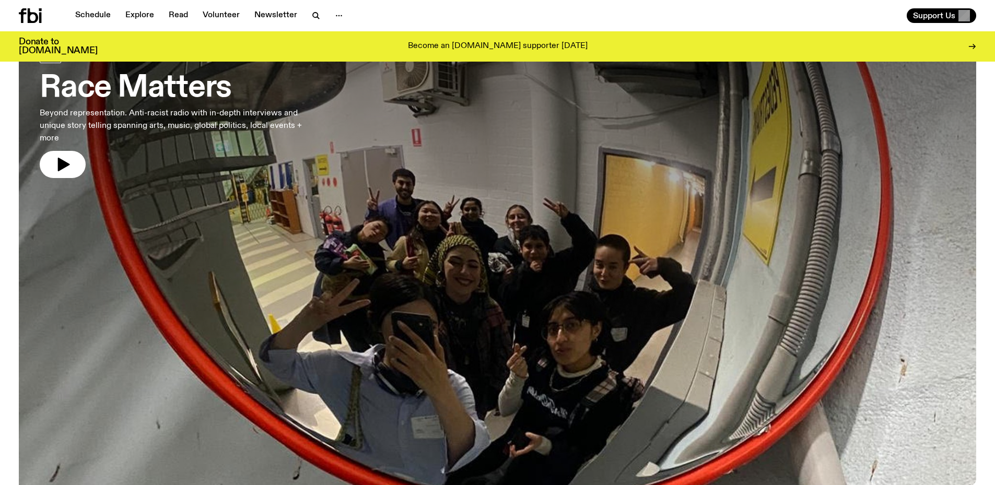
scroll to position [151, 0]
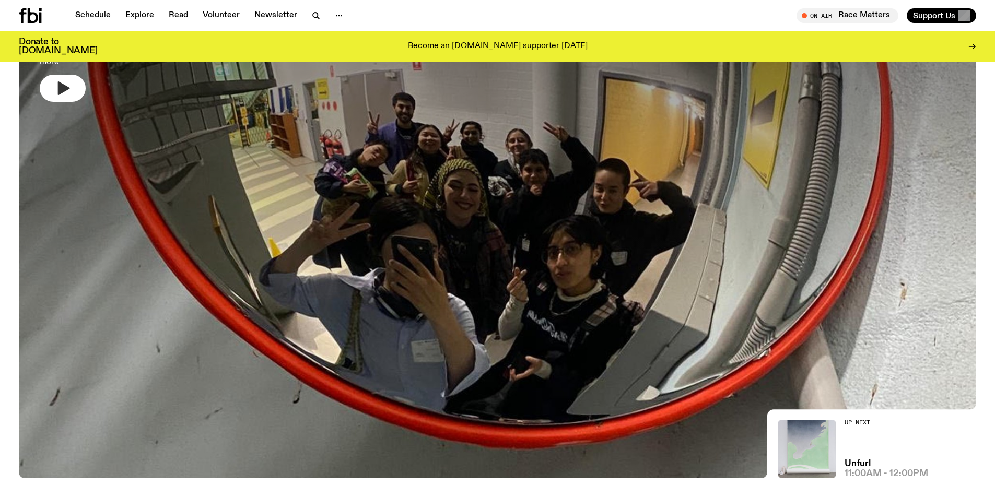
click at [69, 91] on icon "button" at bounding box center [62, 88] width 17 height 17
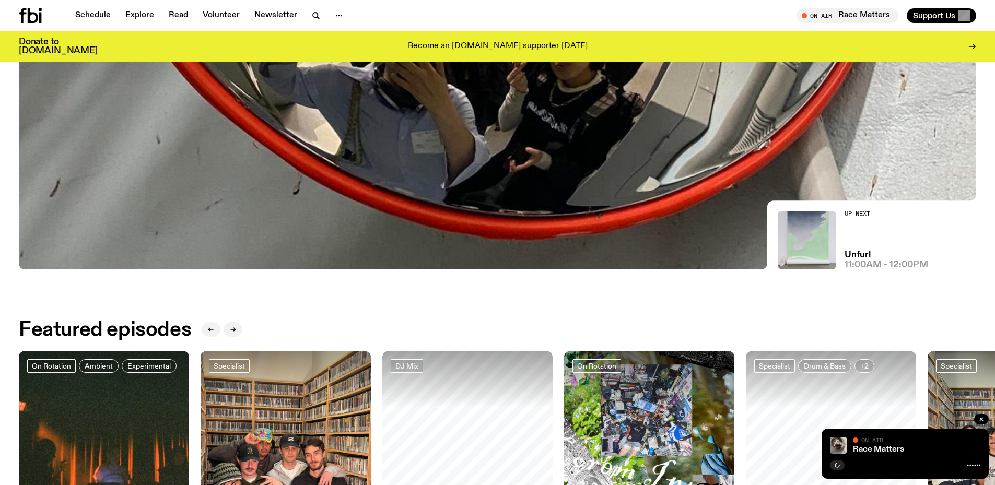
scroll to position [621, 0]
